Goal: Transaction & Acquisition: Purchase product/service

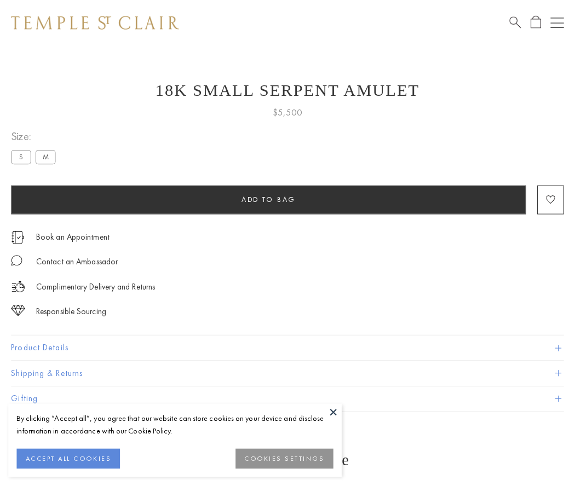
scroll to position [4, 0]
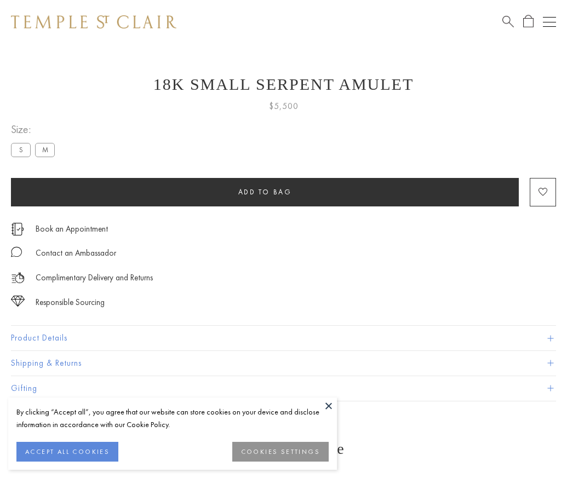
click at [264, 192] on span "Add to bag" at bounding box center [265, 191] width 54 height 9
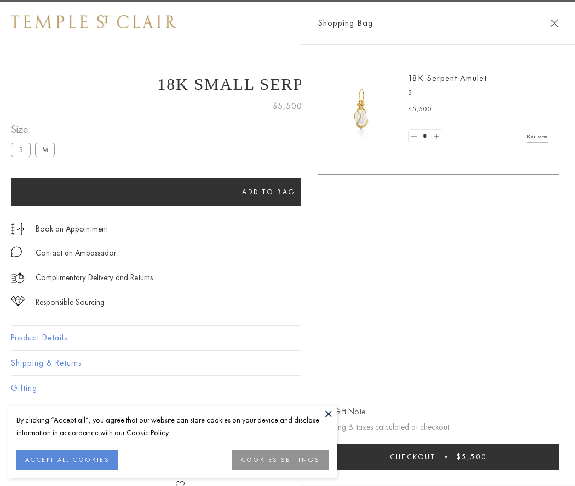
click at [558, 457] on button "Checkout $5,500" at bounding box center [438, 457] width 241 height 26
